Goal: Transaction & Acquisition: Purchase product/service

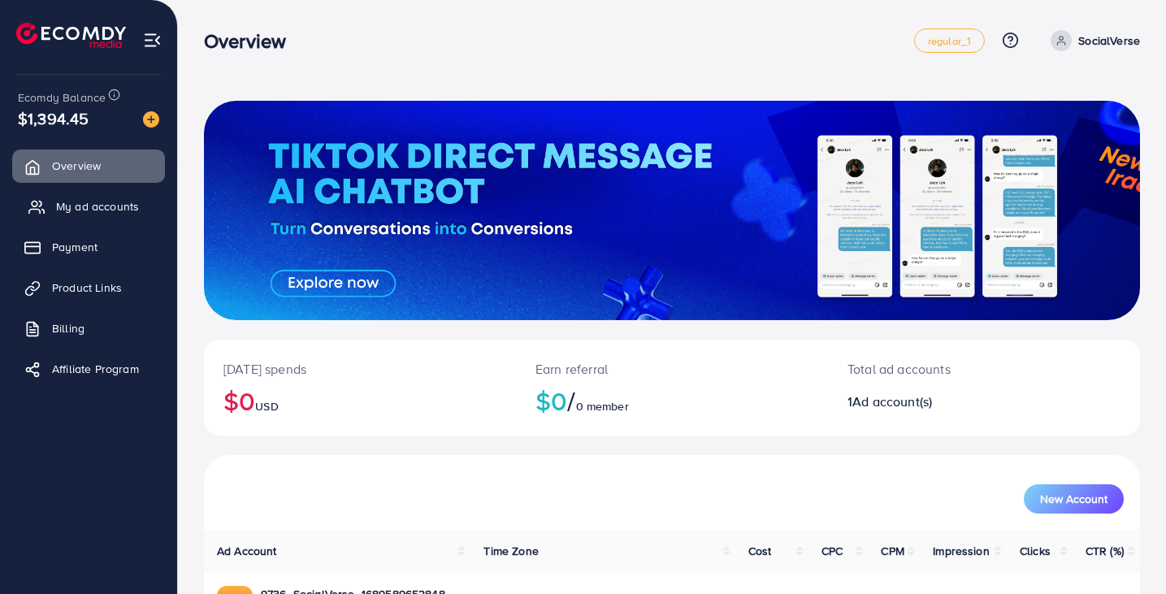
click at [130, 200] on span "My ad accounts" at bounding box center [97, 206] width 83 height 16
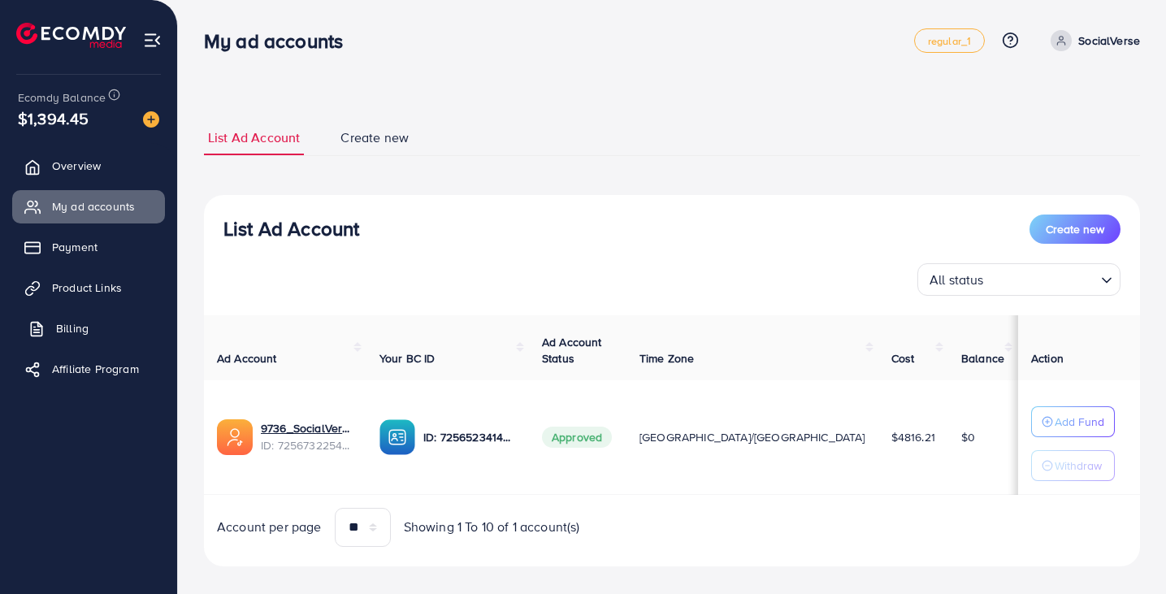
click at [80, 336] on link "Billing" at bounding box center [88, 328] width 153 height 33
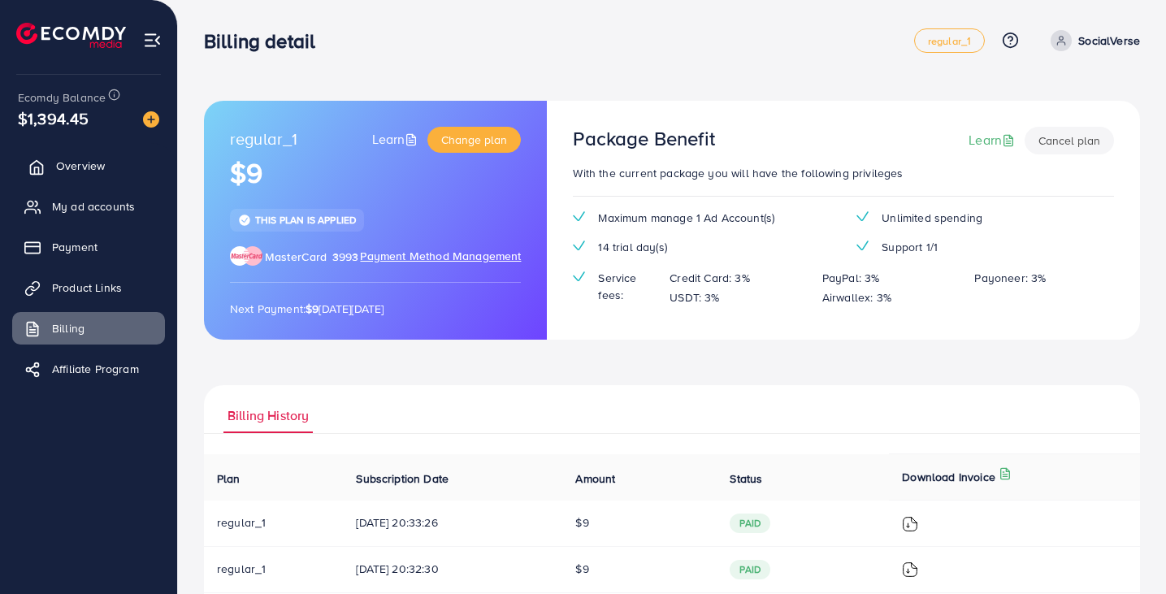
click at [91, 168] on span "Overview" at bounding box center [80, 166] width 49 height 16
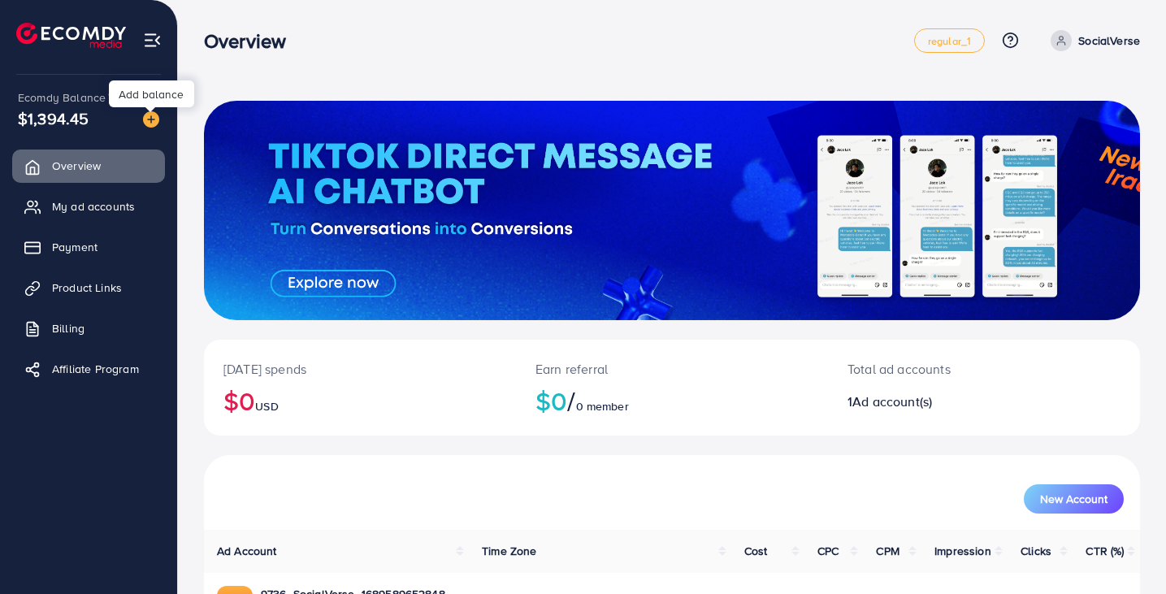
click at [157, 114] on img at bounding box center [151, 119] width 16 height 16
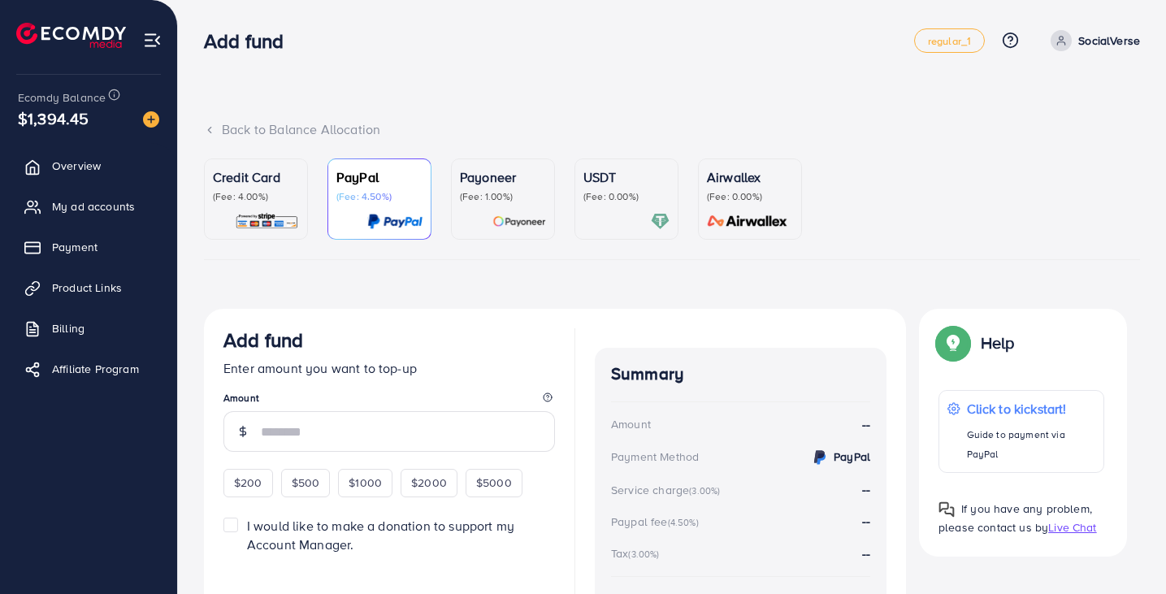
click at [262, 175] on p "Credit Card" at bounding box center [256, 177] width 86 height 20
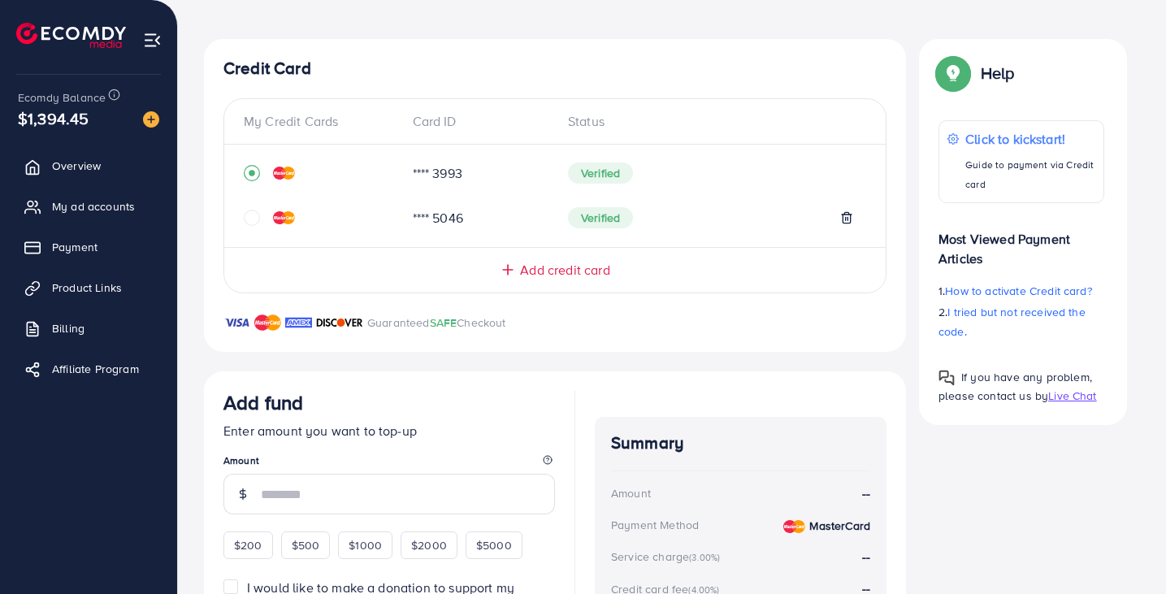
scroll to position [271, 0]
click at [389, 503] on input "number" at bounding box center [408, 493] width 294 height 41
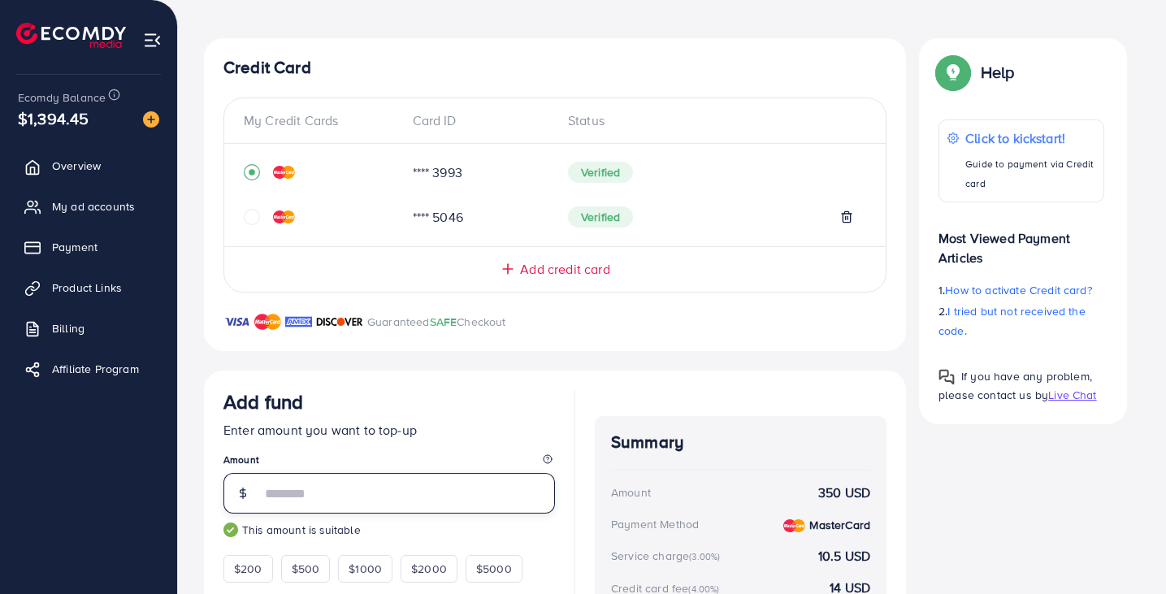
scroll to position [462, 0]
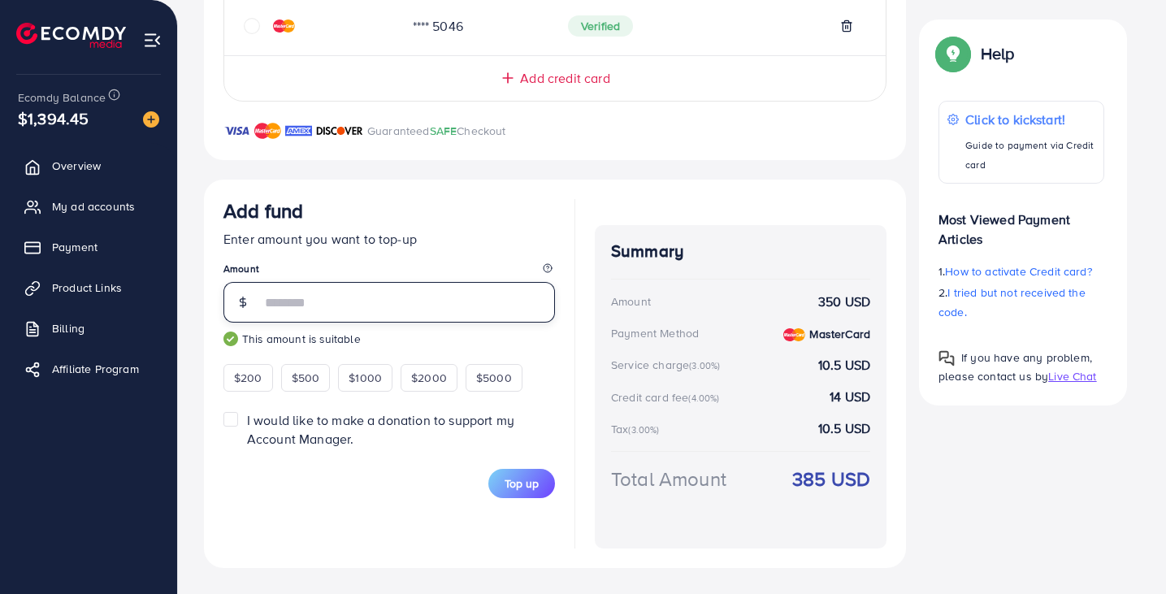
type input "***"
click at [247, 423] on label "I would like to make a donation to support my Account Manager." at bounding box center [401, 429] width 308 height 37
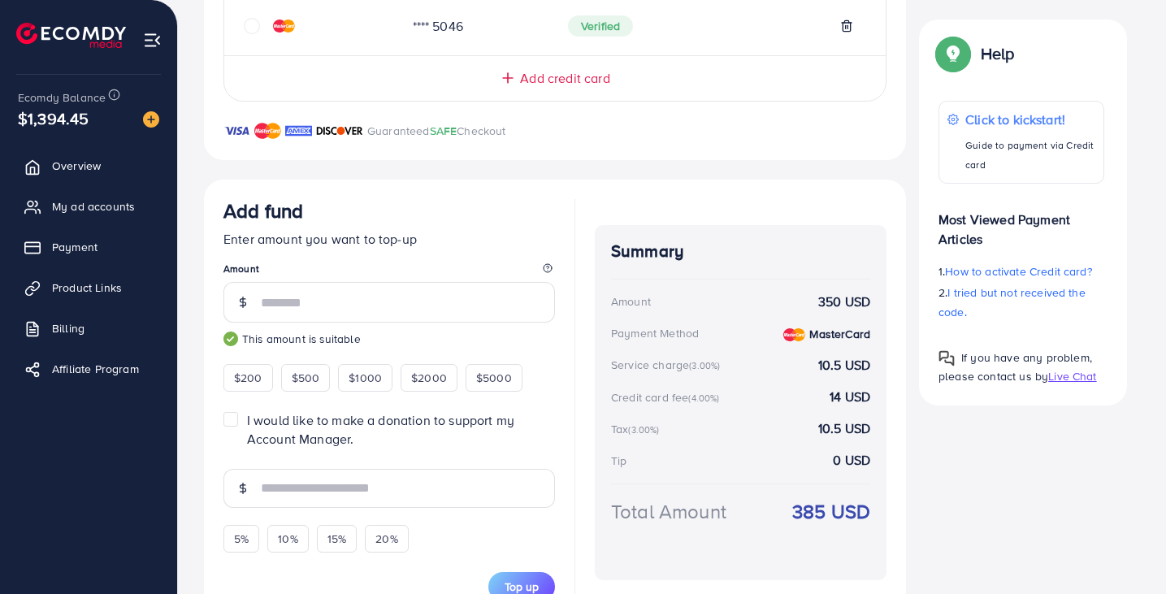
click at [247, 420] on label "I would like to make a donation to support my Account Manager." at bounding box center [401, 429] width 308 height 37
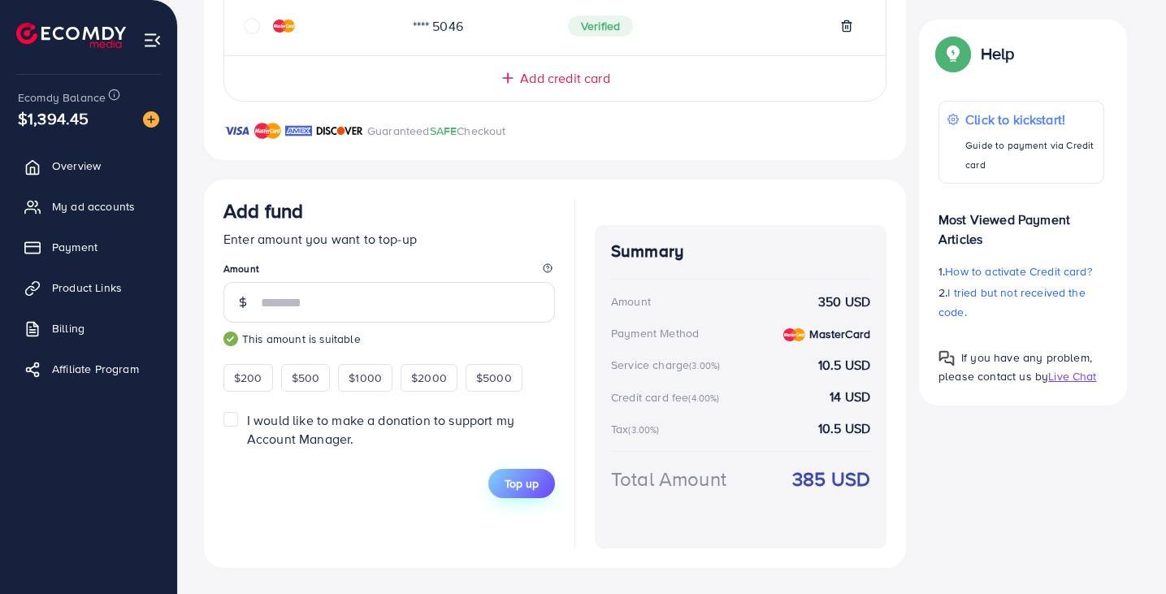
click at [524, 487] on span "Top up" at bounding box center [522, 483] width 34 height 16
